Goal: Information Seeking & Learning: Learn about a topic

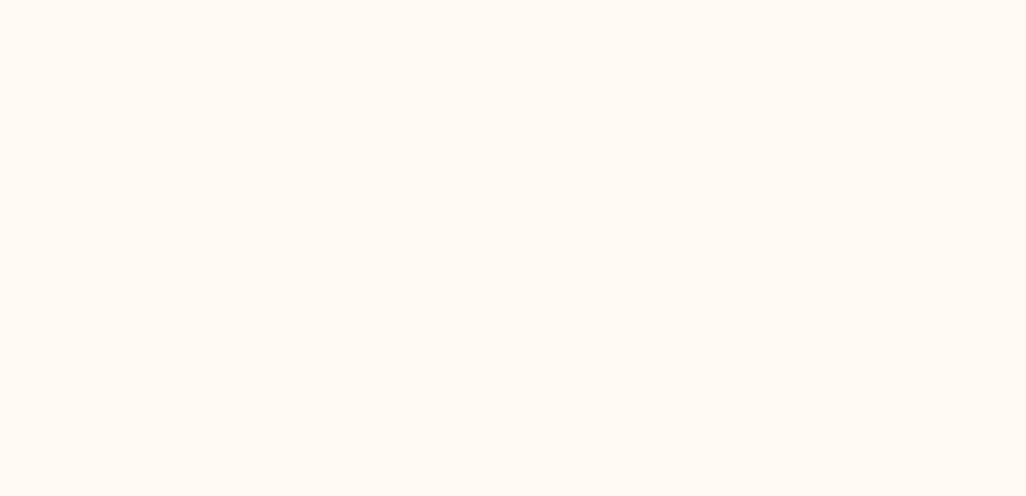
click at [674, 0] on html at bounding box center [513, 0] width 1026 height 0
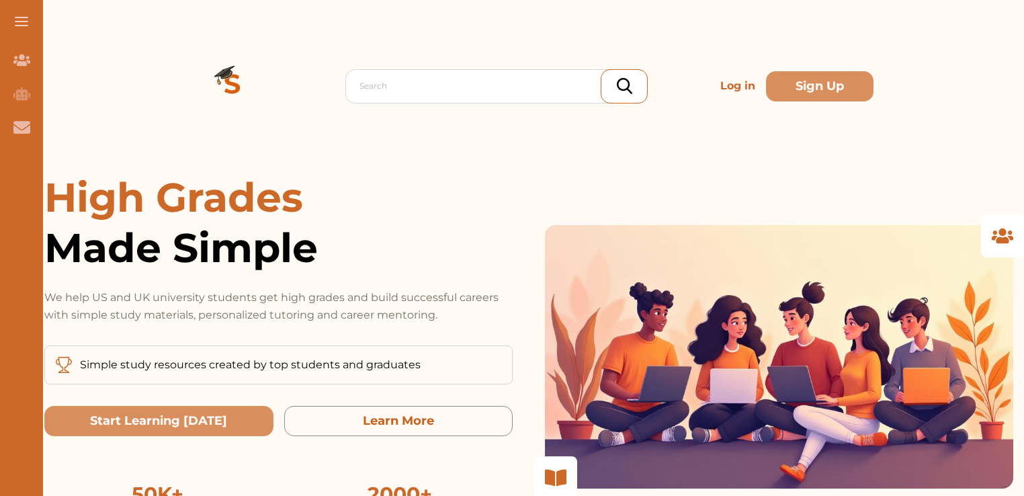
click at [723, 87] on p "Log in" at bounding box center [738, 86] width 46 height 27
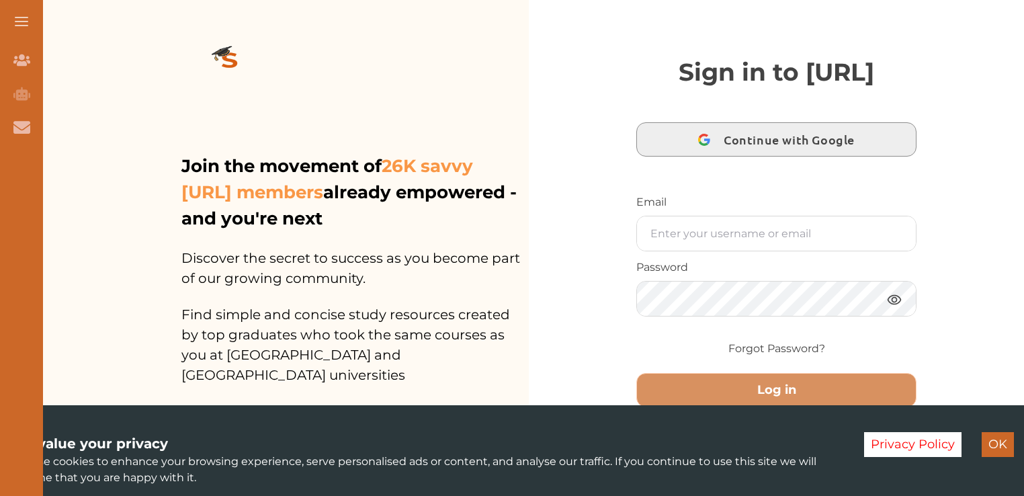
click at [738, 155] on span "Continue with Google" at bounding box center [792, 140] width 138 height 32
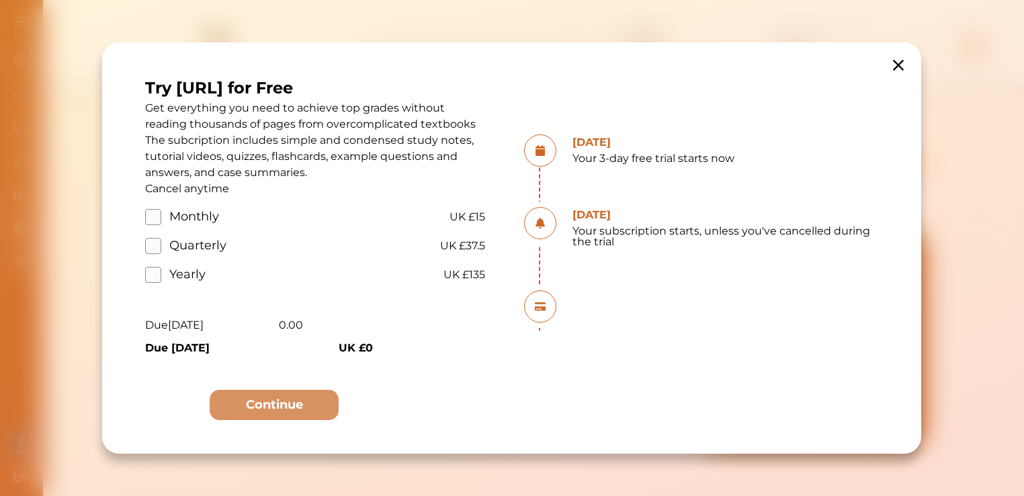
click at [904, 69] on icon at bounding box center [898, 65] width 19 height 19
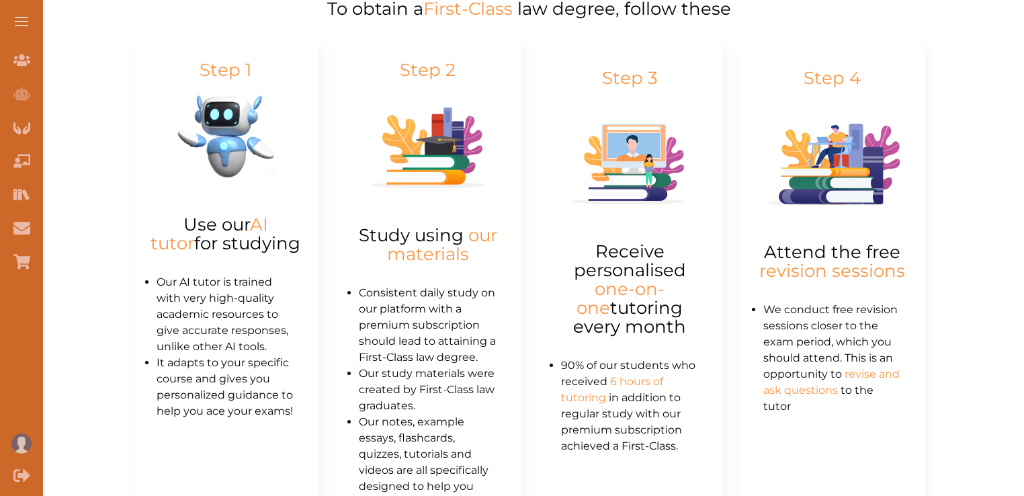
scroll to position [615, 0]
click at [439, 237] on p "Study using our materials" at bounding box center [428, 244] width 154 height 38
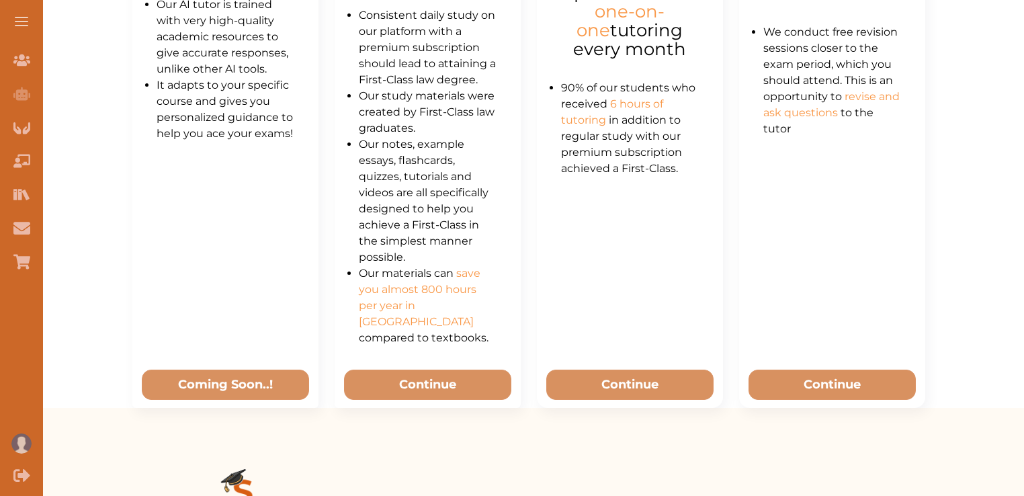
scroll to position [893, 0]
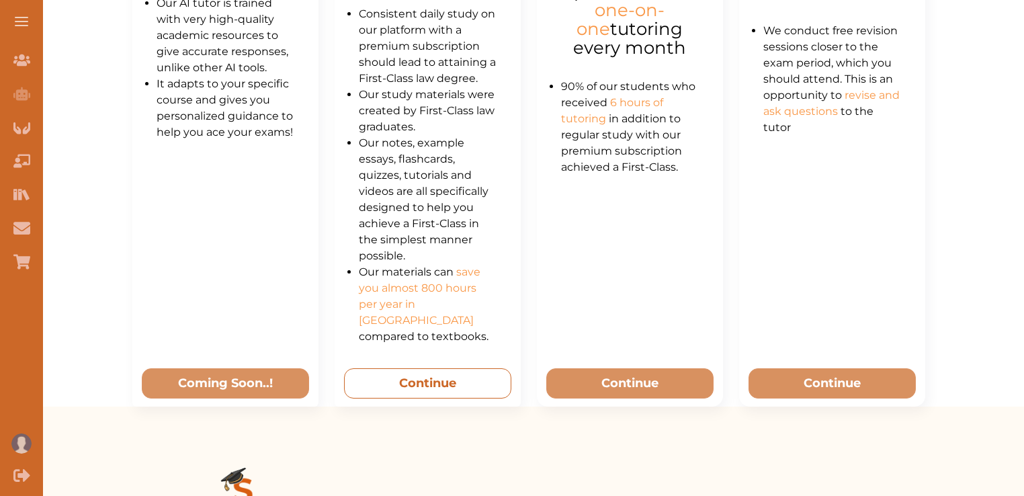
click at [433, 368] on button "Continue" at bounding box center [427, 383] width 167 height 30
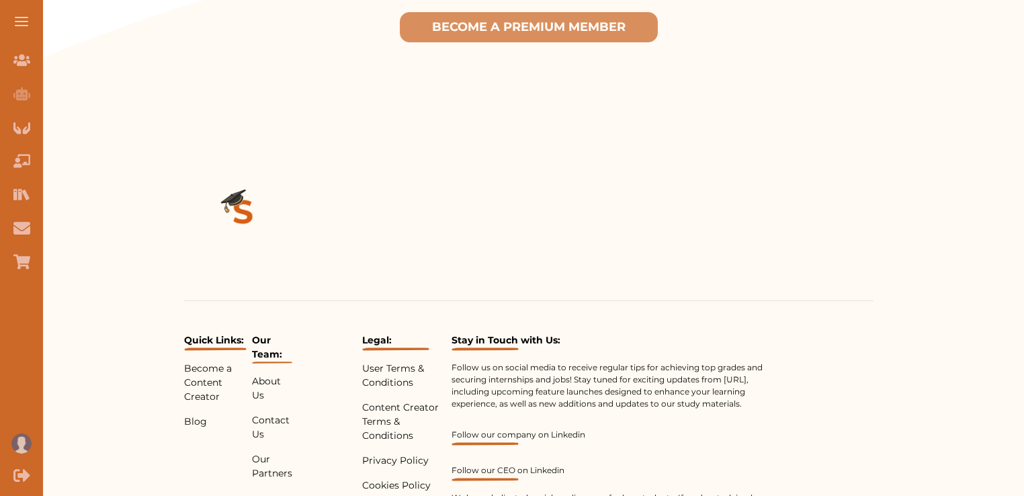
scroll to position [631, 0]
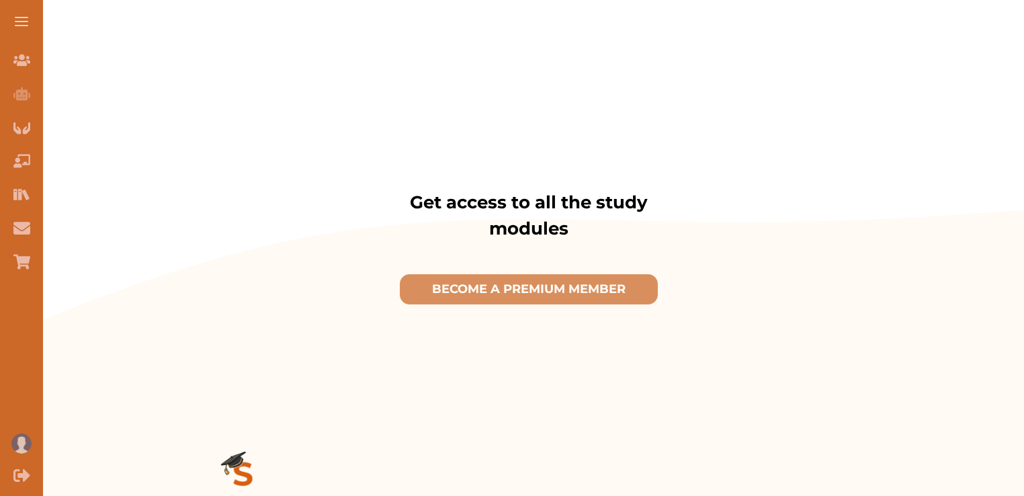
click at [500, 243] on div "Get access to all the study modules BECOME A PREMIUM MEMBER" at bounding box center [528, 252] width 689 height 212
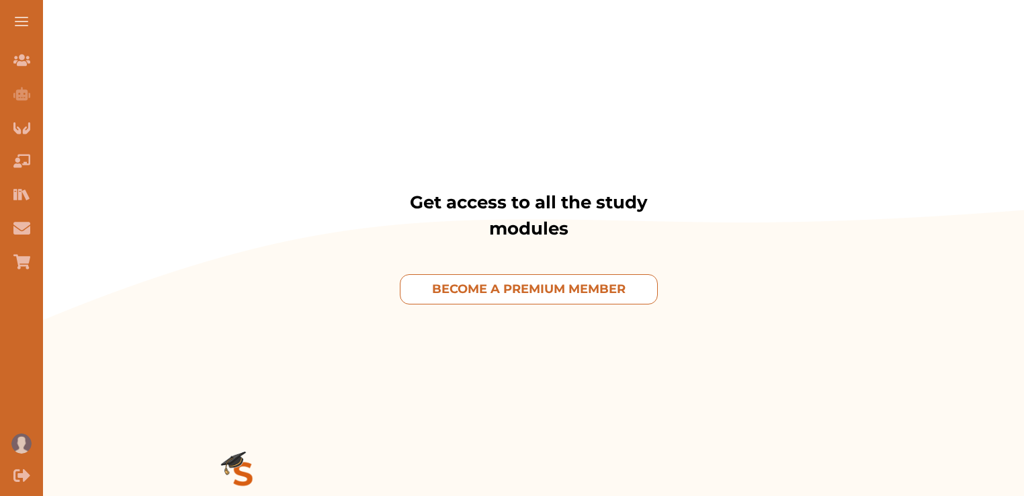
click at [500, 280] on p "BECOME A PREMIUM MEMBER" at bounding box center [528, 289] width 193 height 18
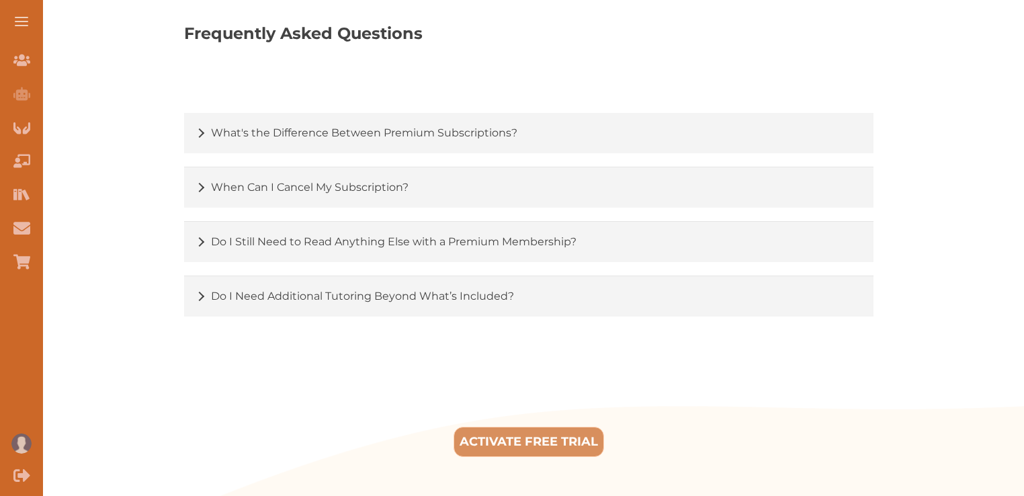
scroll to position [2149, 0]
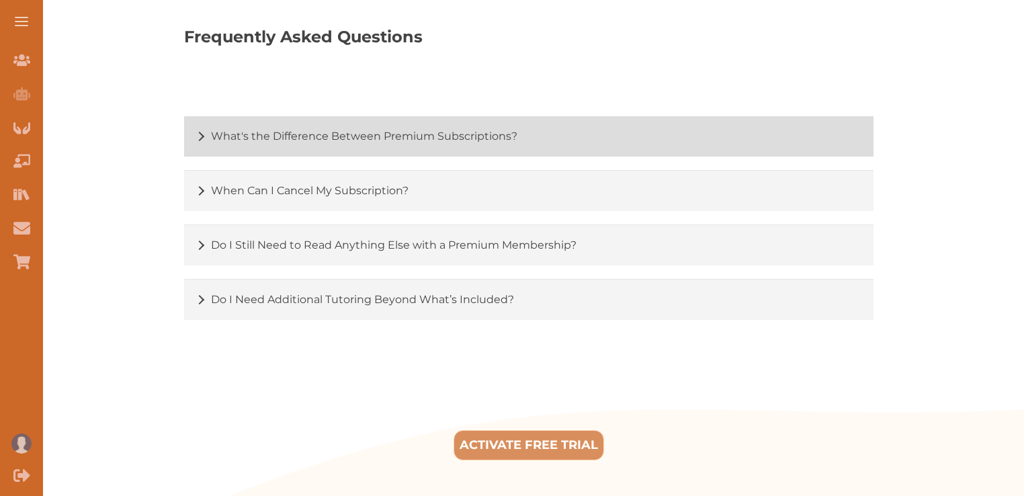
click at [427, 154] on div "What's the Difference Between Premium Subscriptions?" at bounding box center [528, 136] width 689 height 40
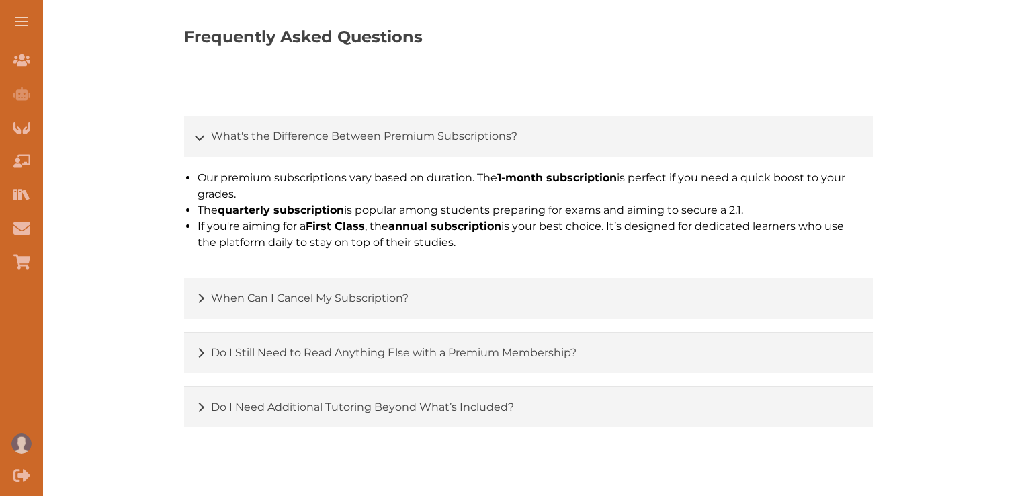
click at [30, 15] on button at bounding box center [21, 21] width 43 height 43
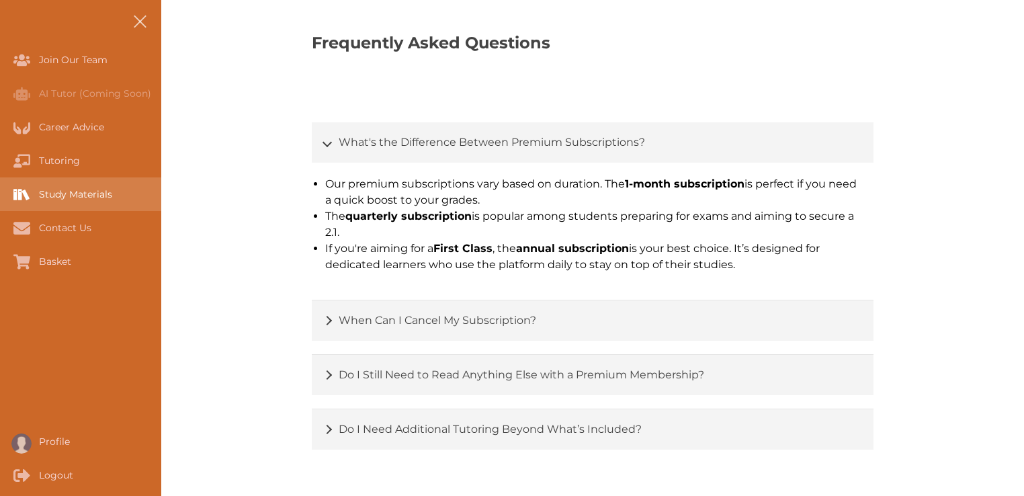
click at [92, 187] on div "Study Materials" at bounding box center [80, 194] width 161 height 34
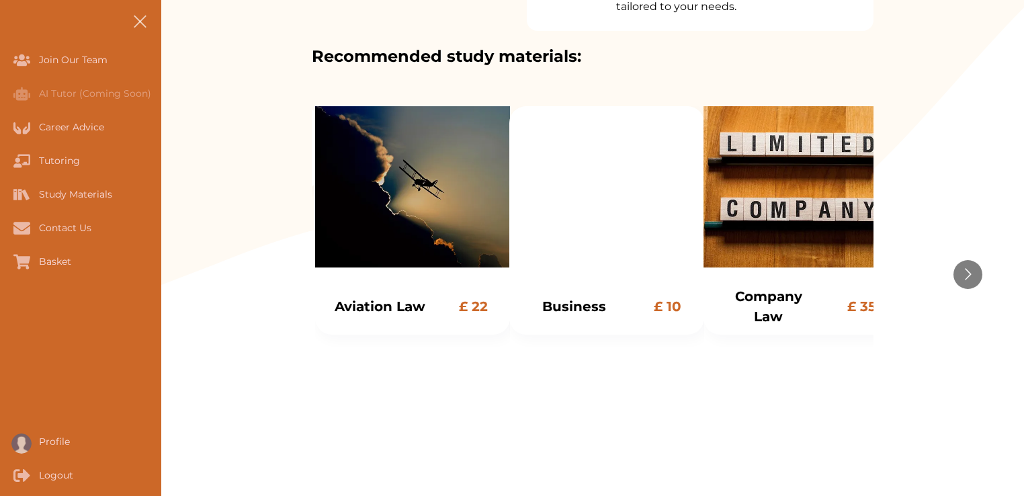
scroll to position [290, 0]
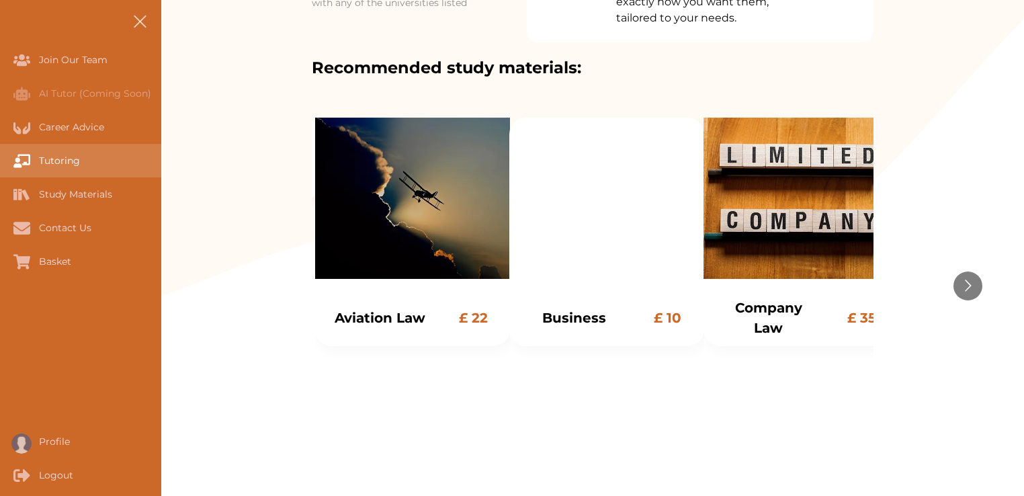
click at [0, 155] on div "Tutoring" at bounding box center [0, 161] width 0 height 34
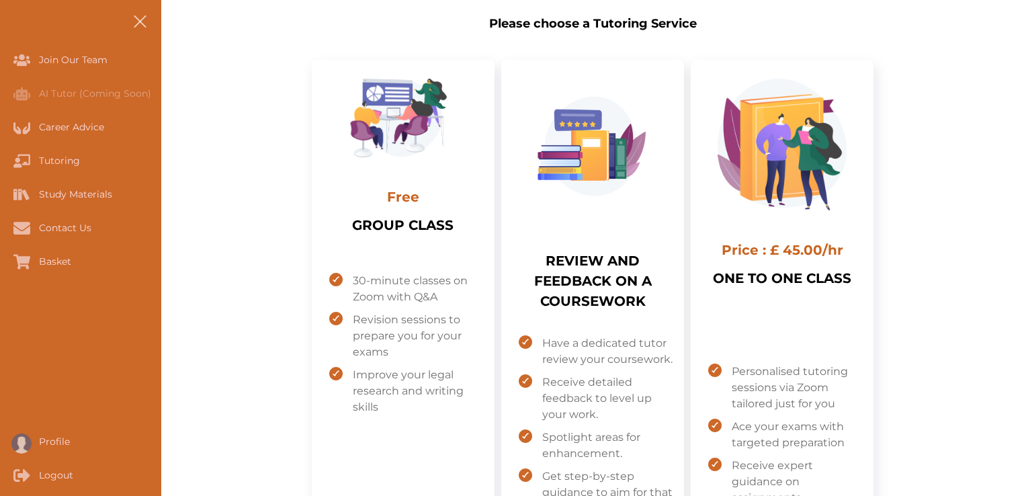
scroll to position [352, 0]
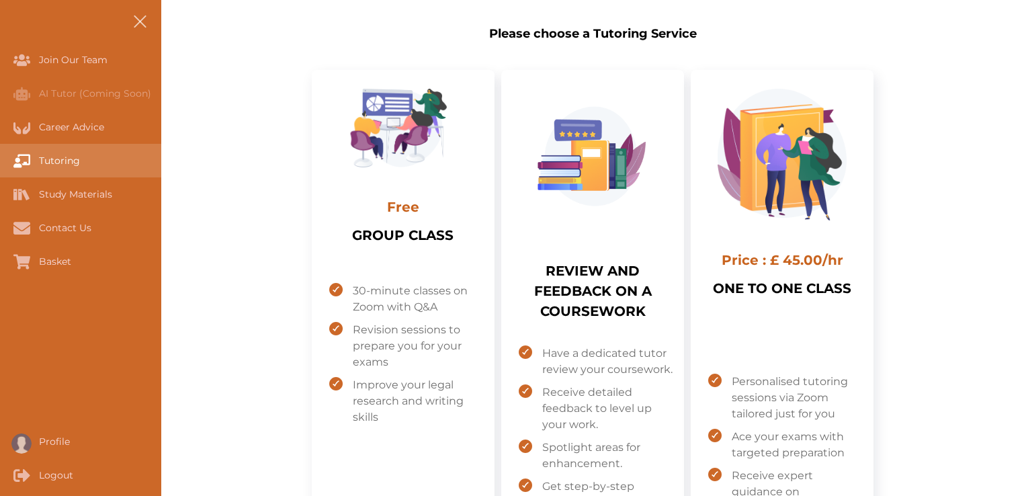
click at [0, 155] on div "Tutoring" at bounding box center [0, 161] width 0 height 34
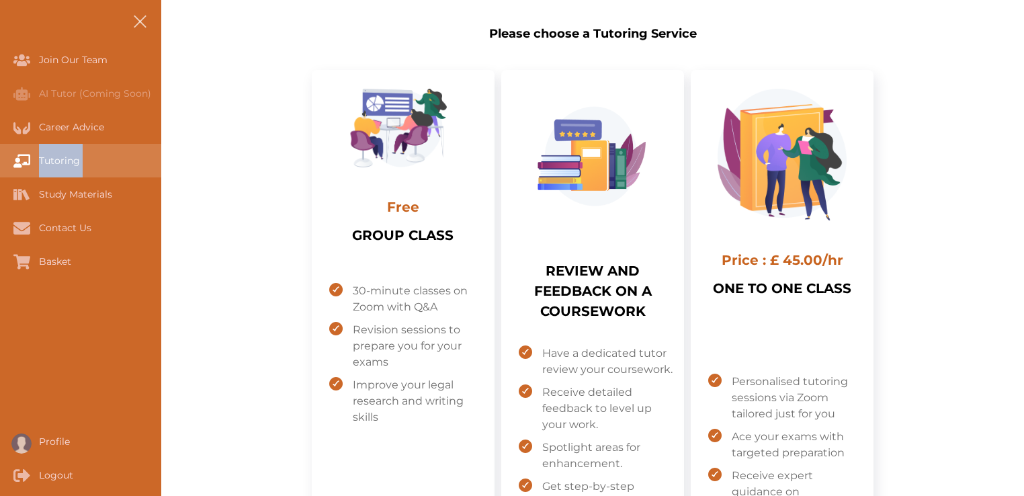
scroll to position [363, 0]
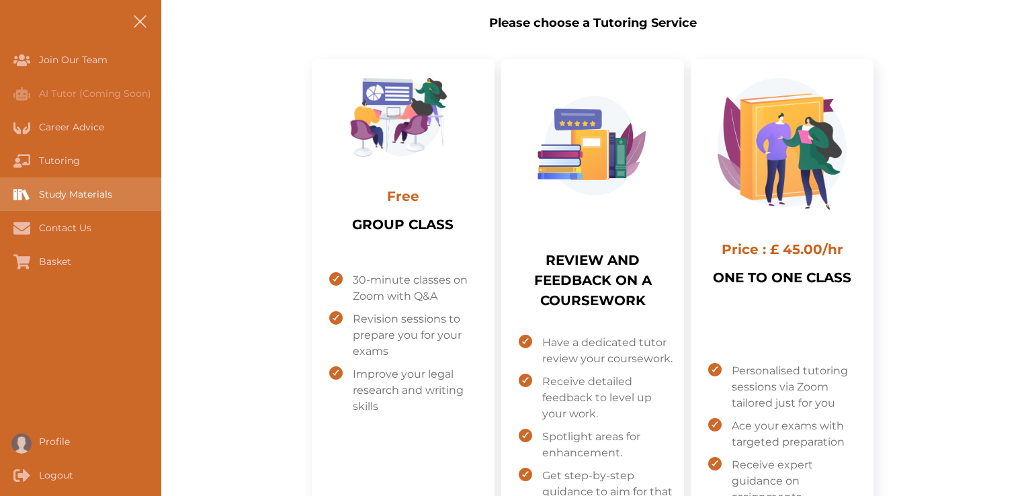
drag, startPoint x: 72, startPoint y: 155, endPoint x: 77, endPoint y: 190, distance: 35.3
click at [0, 190] on div "Study Materials" at bounding box center [0, 194] width 0 height 34
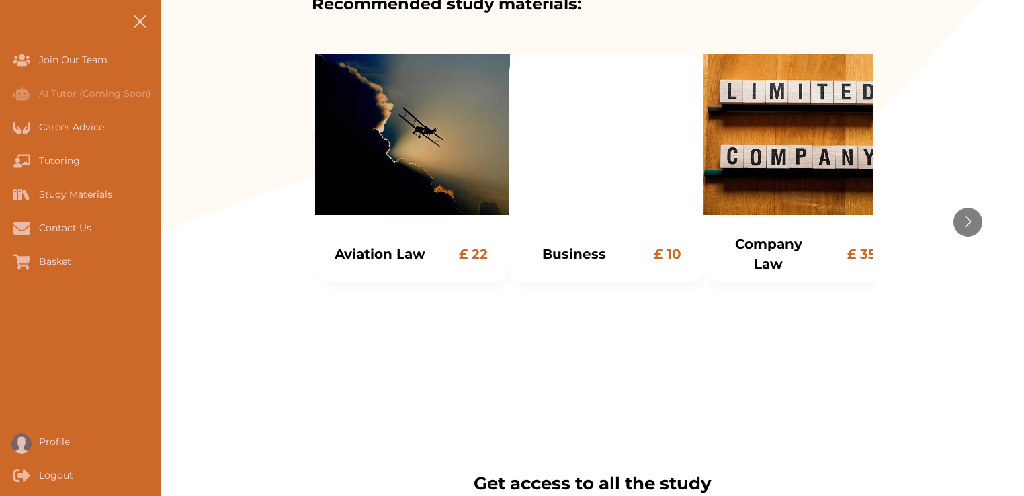
scroll to position [275, 0]
